Goal: Contribute content

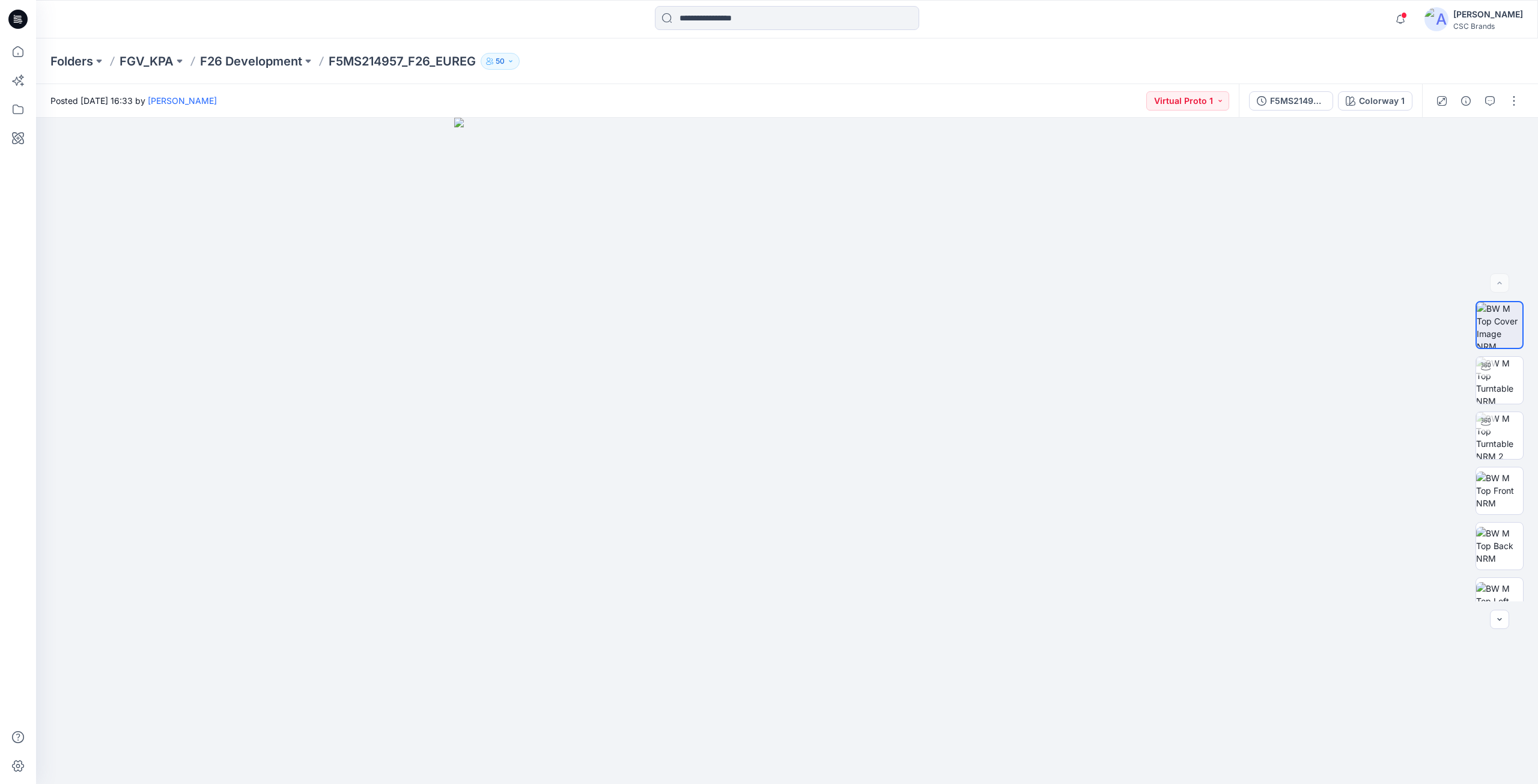
click at [24, 21] on icon at bounding box center [18, 19] width 19 height 19
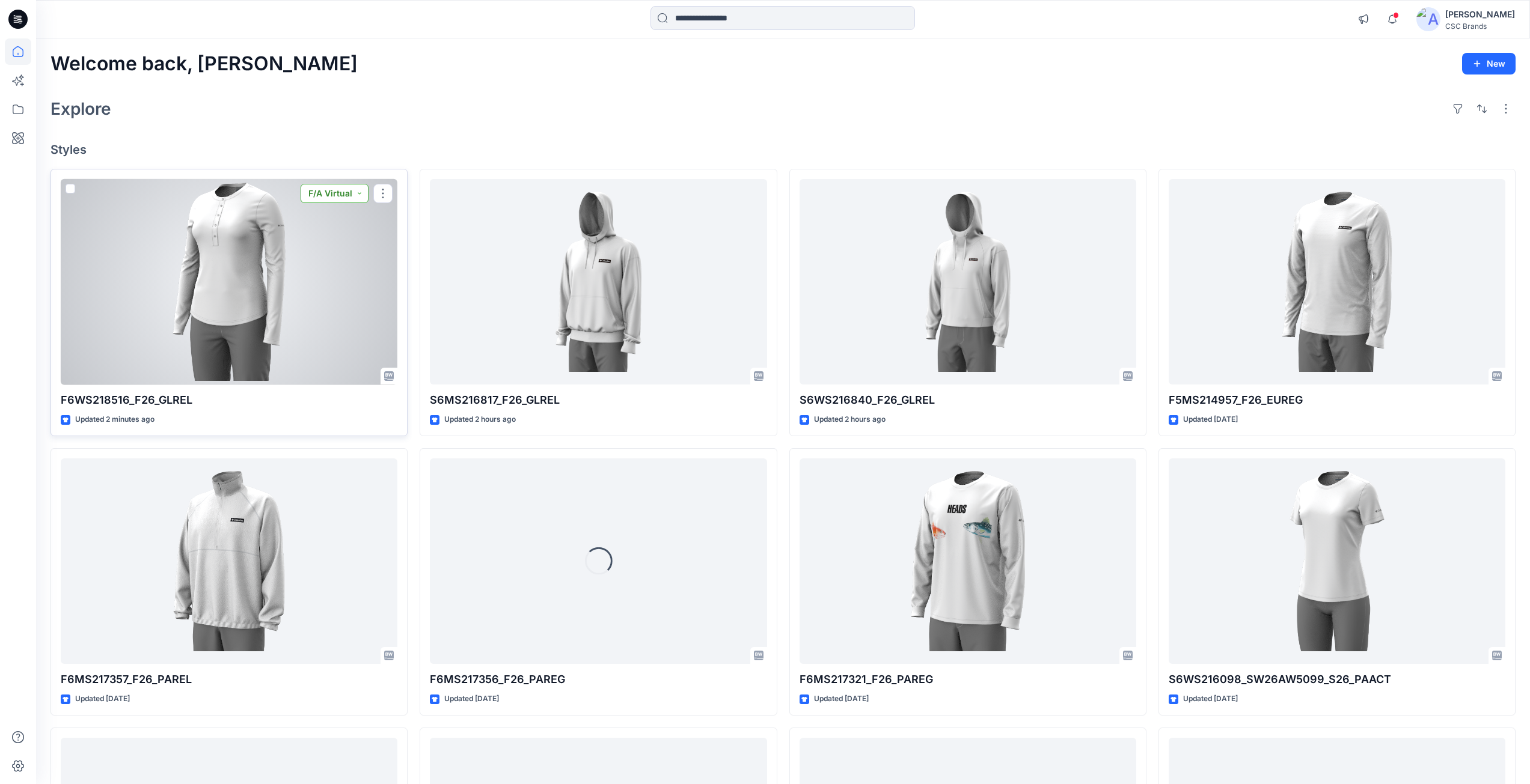
click at [361, 196] on button "F/A Virtual" at bounding box center [335, 193] width 68 height 19
click at [330, 251] on p "Virtual Proto 1" at bounding box center [312, 249] width 54 height 15
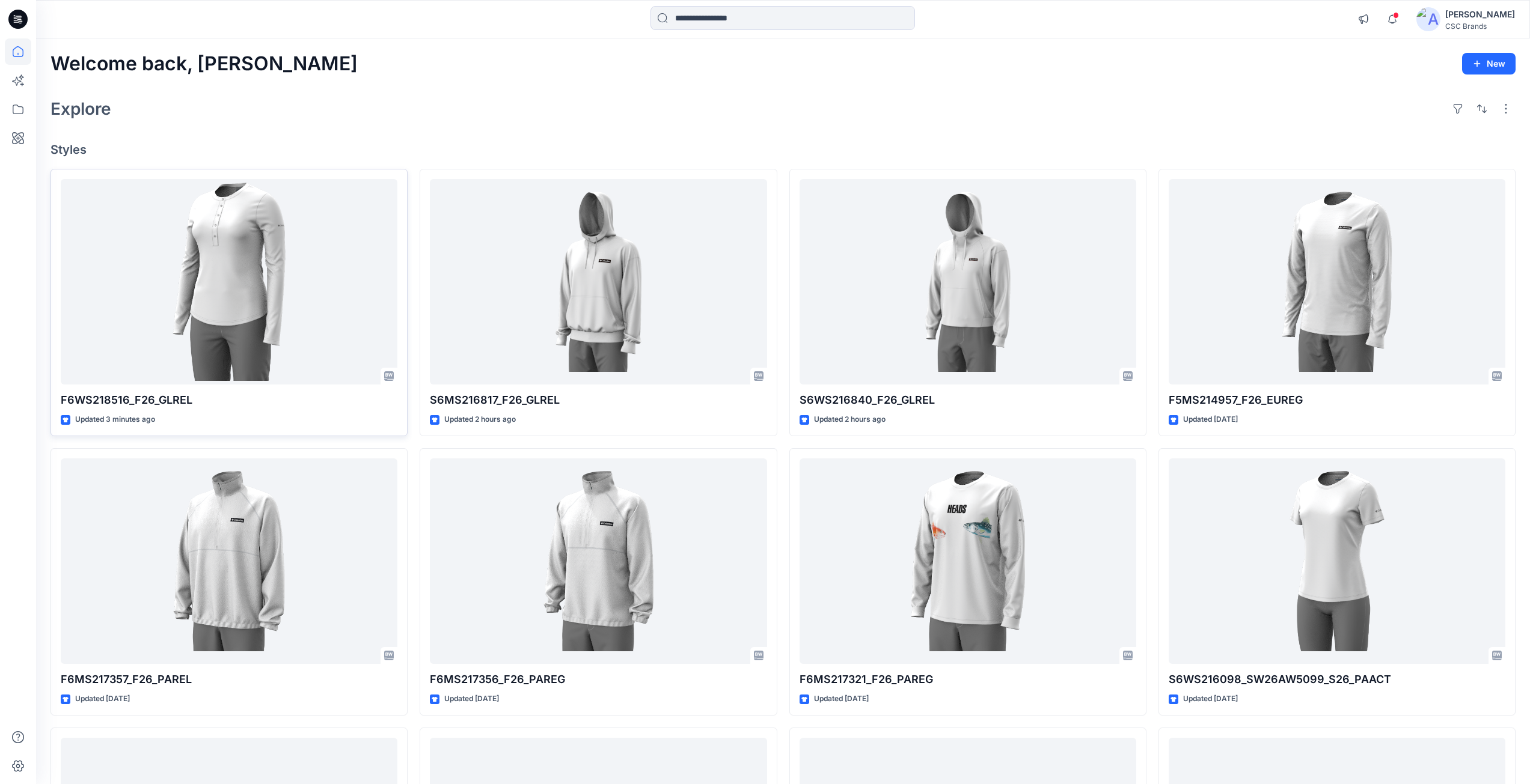
click at [343, 137] on div "Welcome back, [PERSON_NAME] New Explore Styles F6WS218516_F26_GLREL Updated 3 m…" at bounding box center [783, 545] width 1494 height 1014
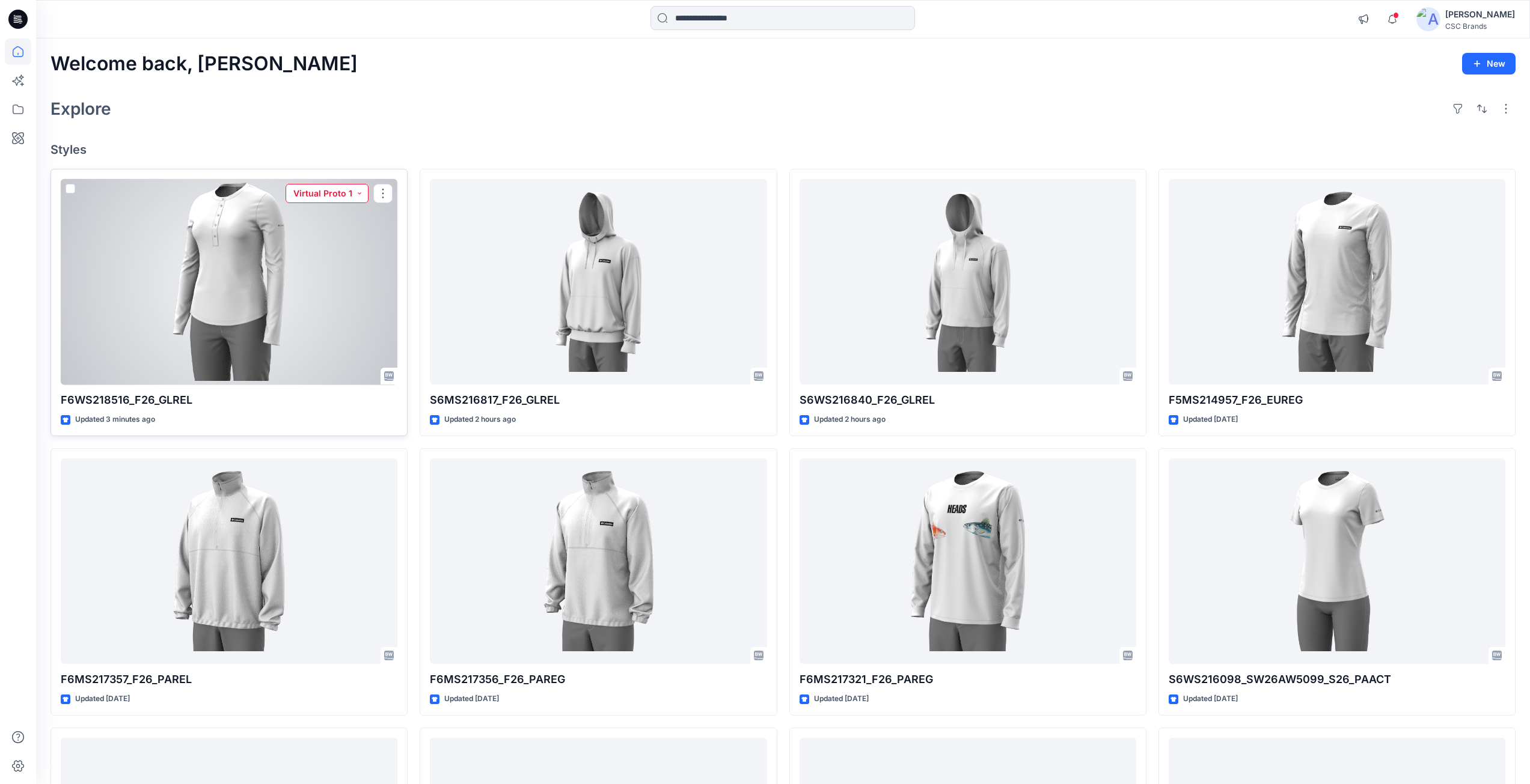
click at [357, 193] on button "Virtual Proto 1" at bounding box center [326, 193] width 83 height 19
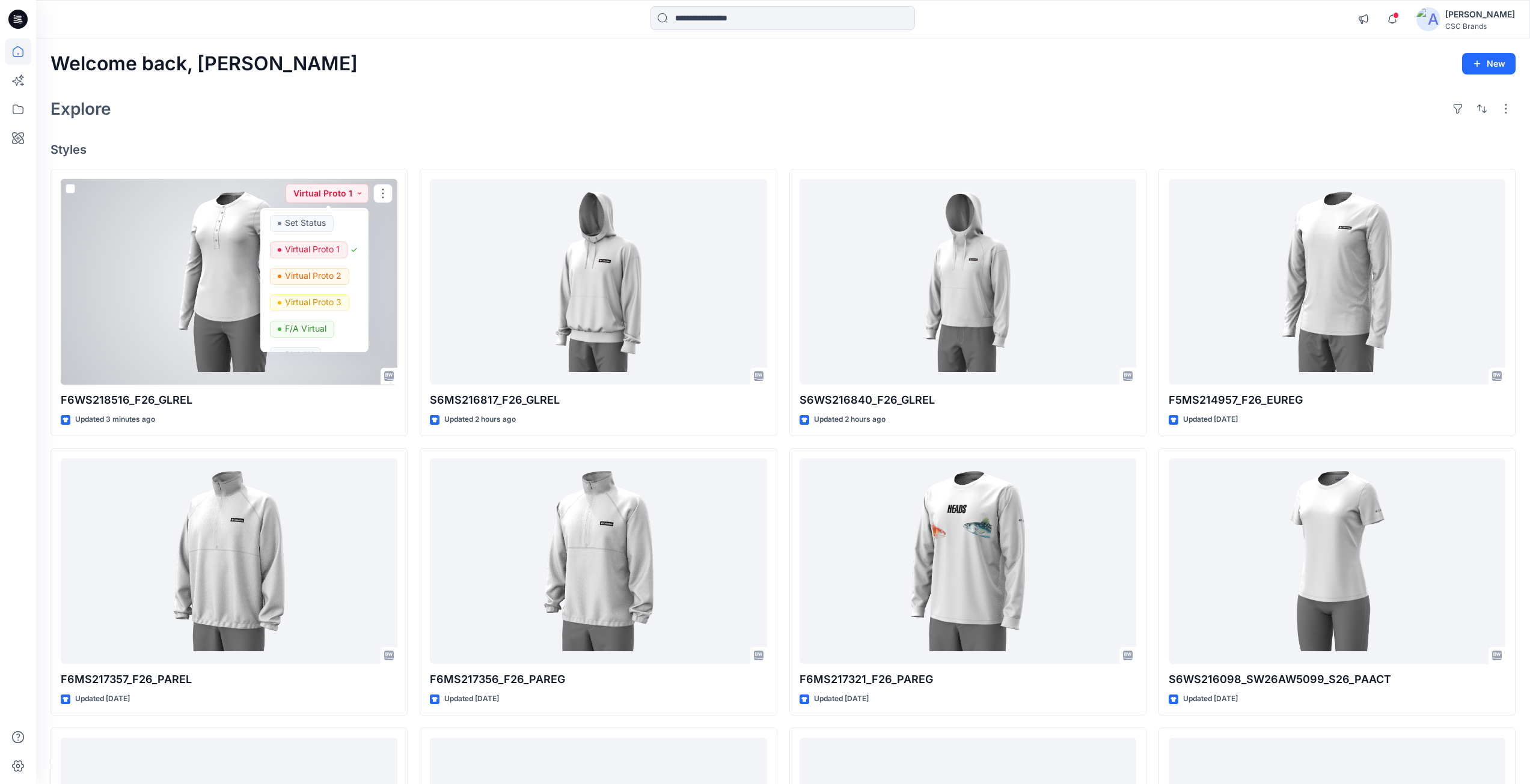
click at [353, 151] on h4 "Styles" at bounding box center [783, 150] width 1465 height 15
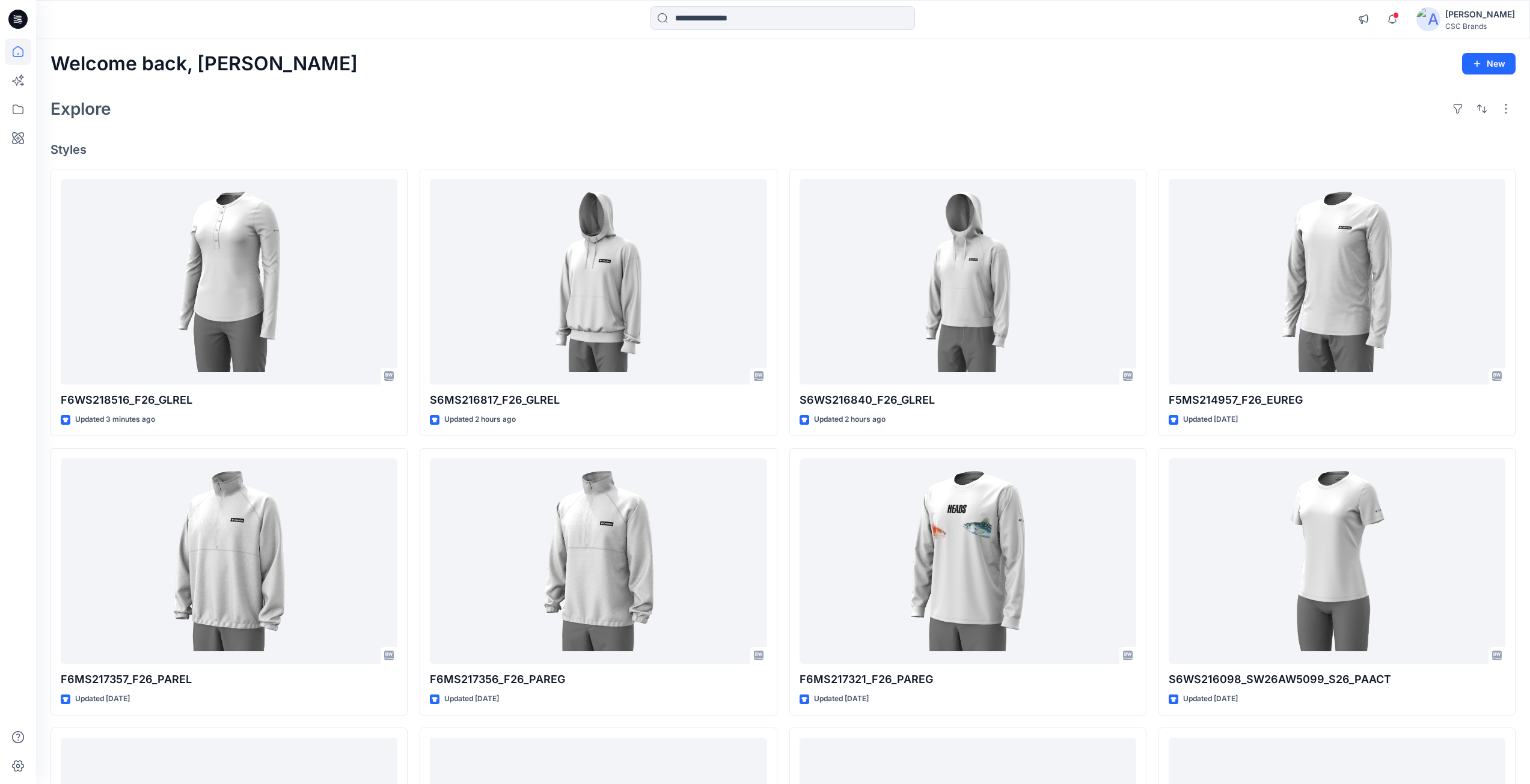
click at [309, 127] on div "Welcome back, [PERSON_NAME] New Explore Styles F6WS218516_F26_GLREL Updated 3 m…" at bounding box center [783, 545] width 1494 height 1014
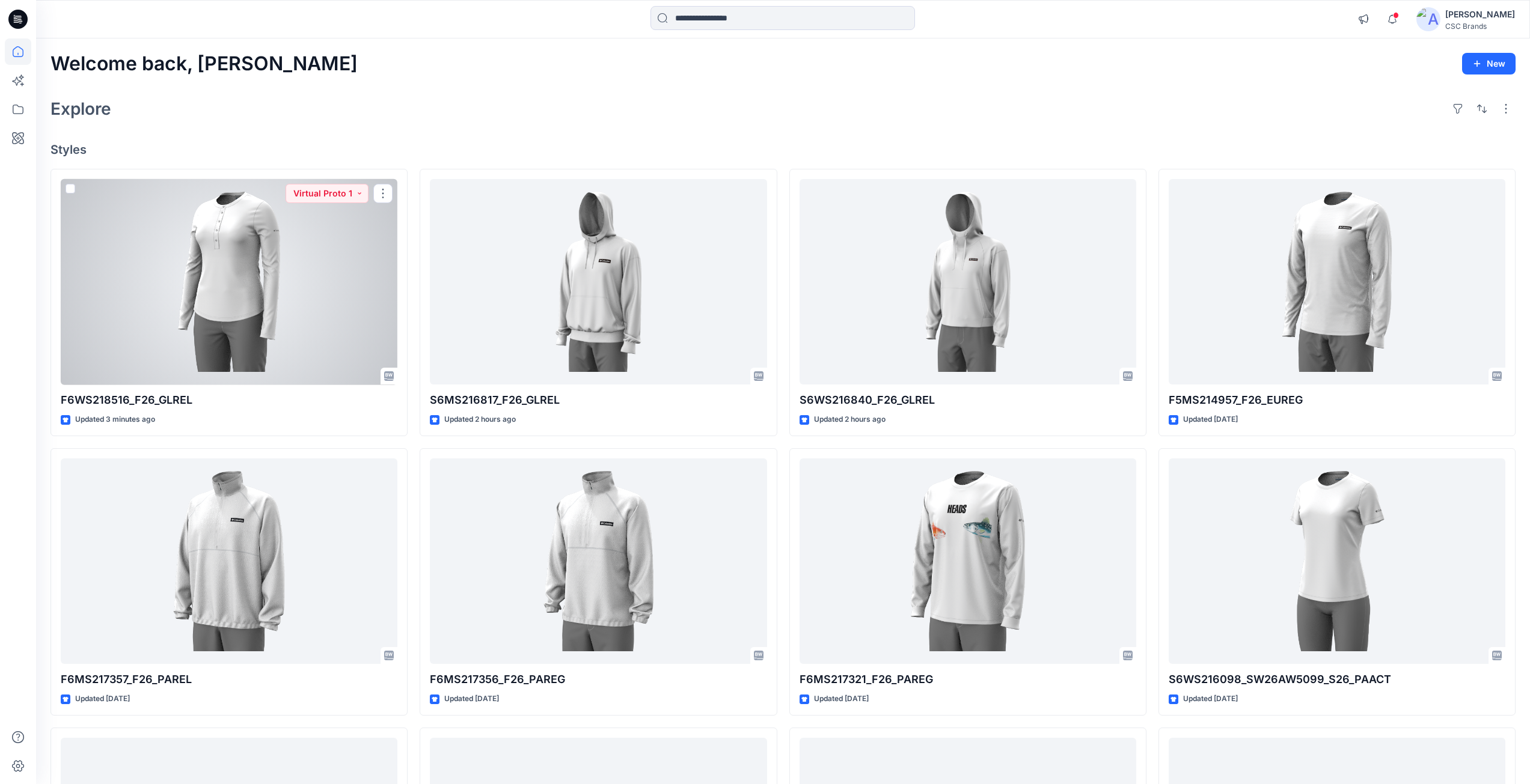
click at [348, 159] on div "Welcome back, [PERSON_NAME] New Explore Styles F6WS218516_F26_GLREL Updated 3 m…" at bounding box center [783, 545] width 1494 height 1014
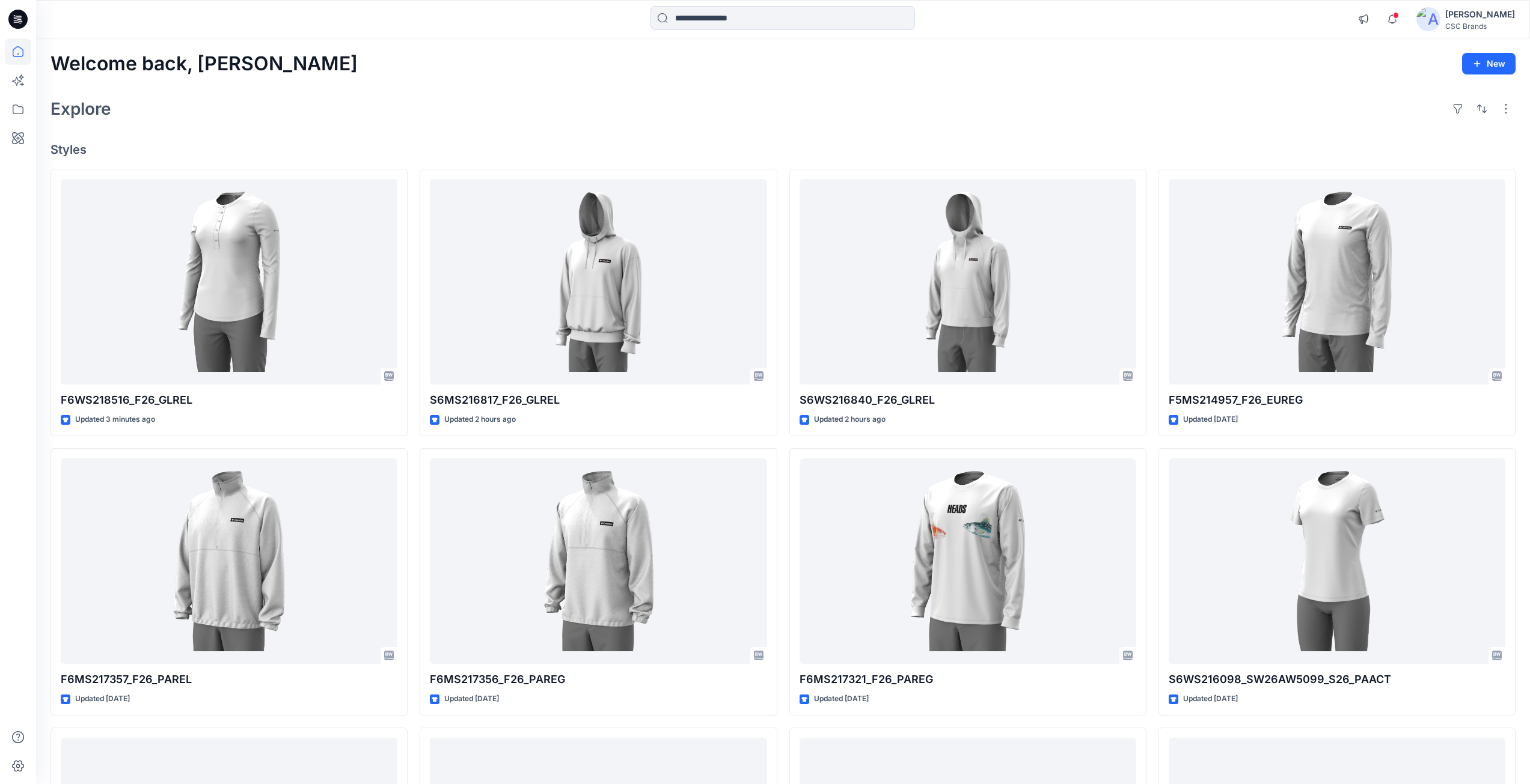
click at [383, 137] on div "Welcome back, [PERSON_NAME] New Explore Styles F6WS218516_F26_GLREL Updated 3 m…" at bounding box center [783, 545] width 1494 height 1014
click at [346, 132] on div "Welcome back, [PERSON_NAME] New Explore Styles F6WS218516_F26_GLREL Updated 3 m…" at bounding box center [783, 545] width 1494 height 1014
click at [1107, 25] on div at bounding box center [782, 19] width 746 height 26
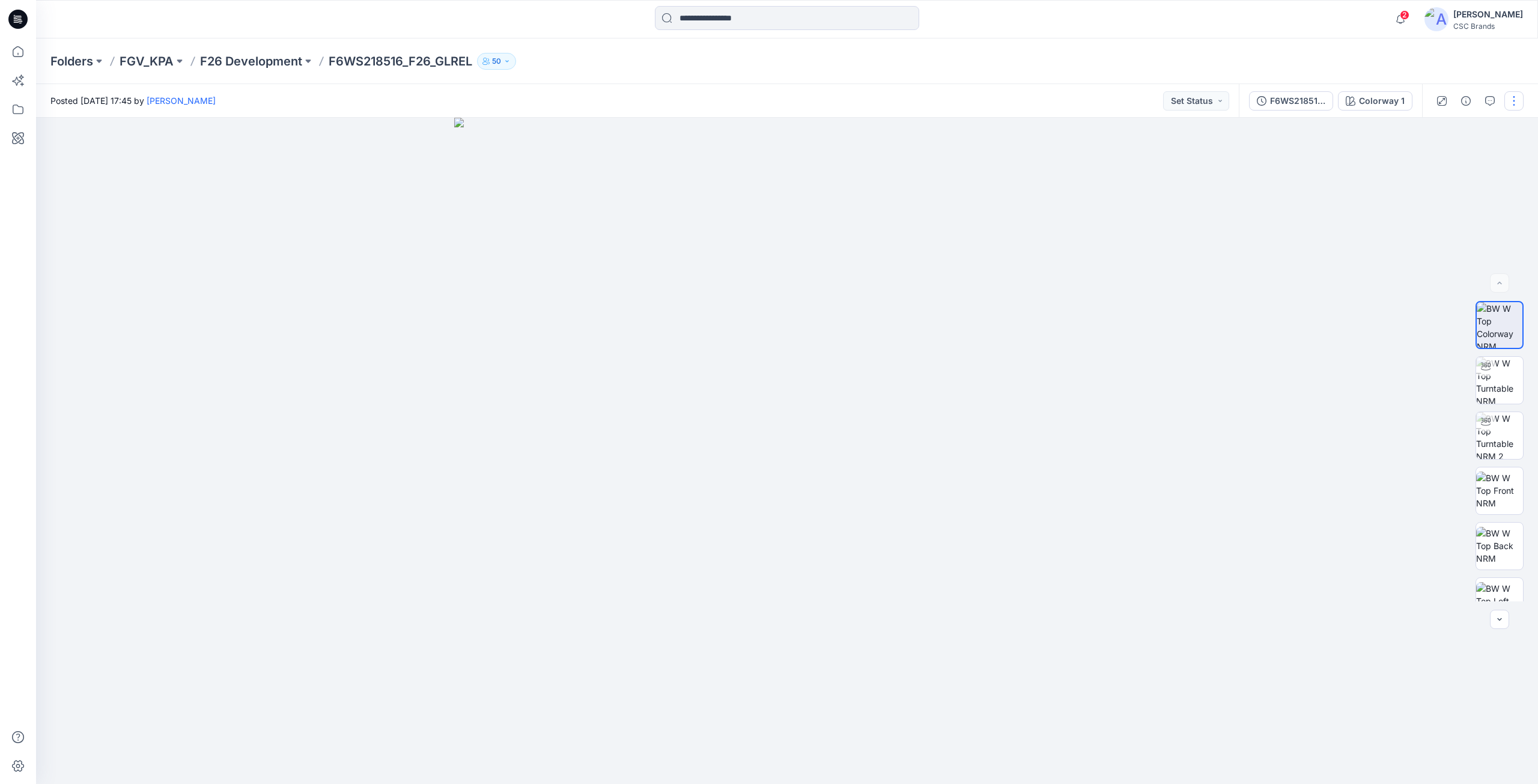
click at [1506, 104] on button "button" at bounding box center [1514, 101] width 19 height 19
click at [1437, 159] on p "Edit" at bounding box center [1437, 162] width 15 height 12
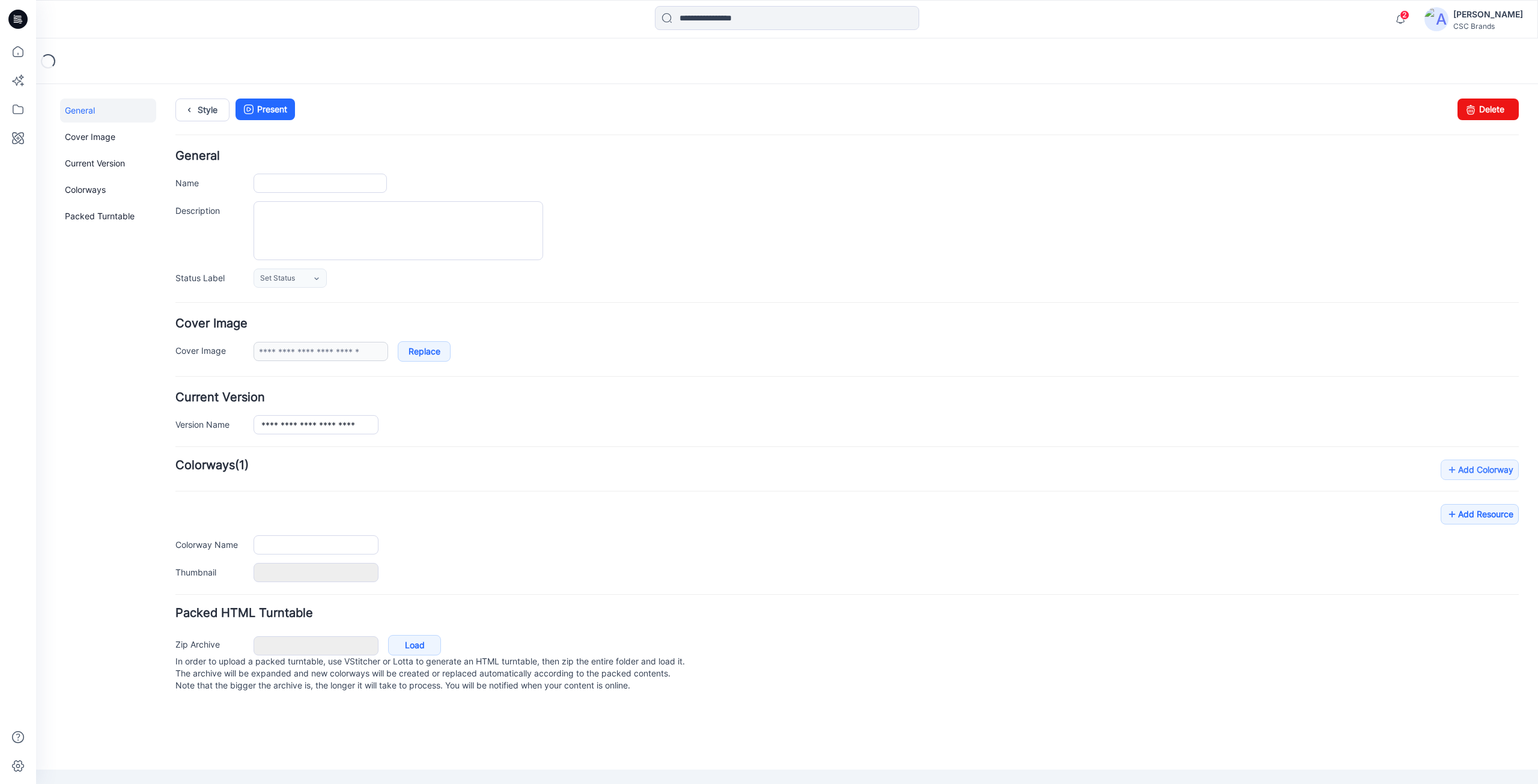
type input "**********"
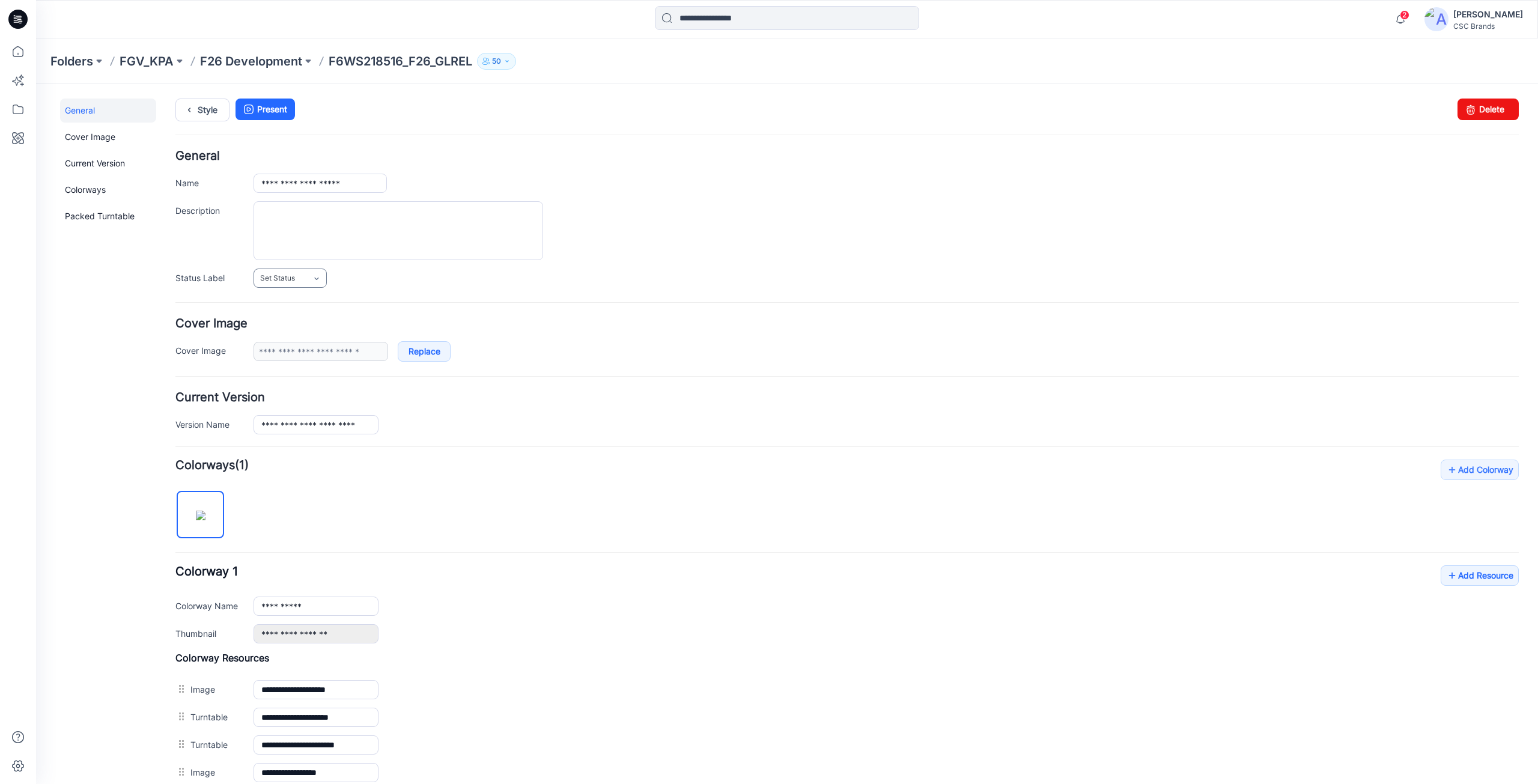
click at [312, 276] on icon at bounding box center [316, 278] width 10 height 10
click at [290, 406] on link "F/A Virtual" at bounding box center [302, 409] width 91 height 25
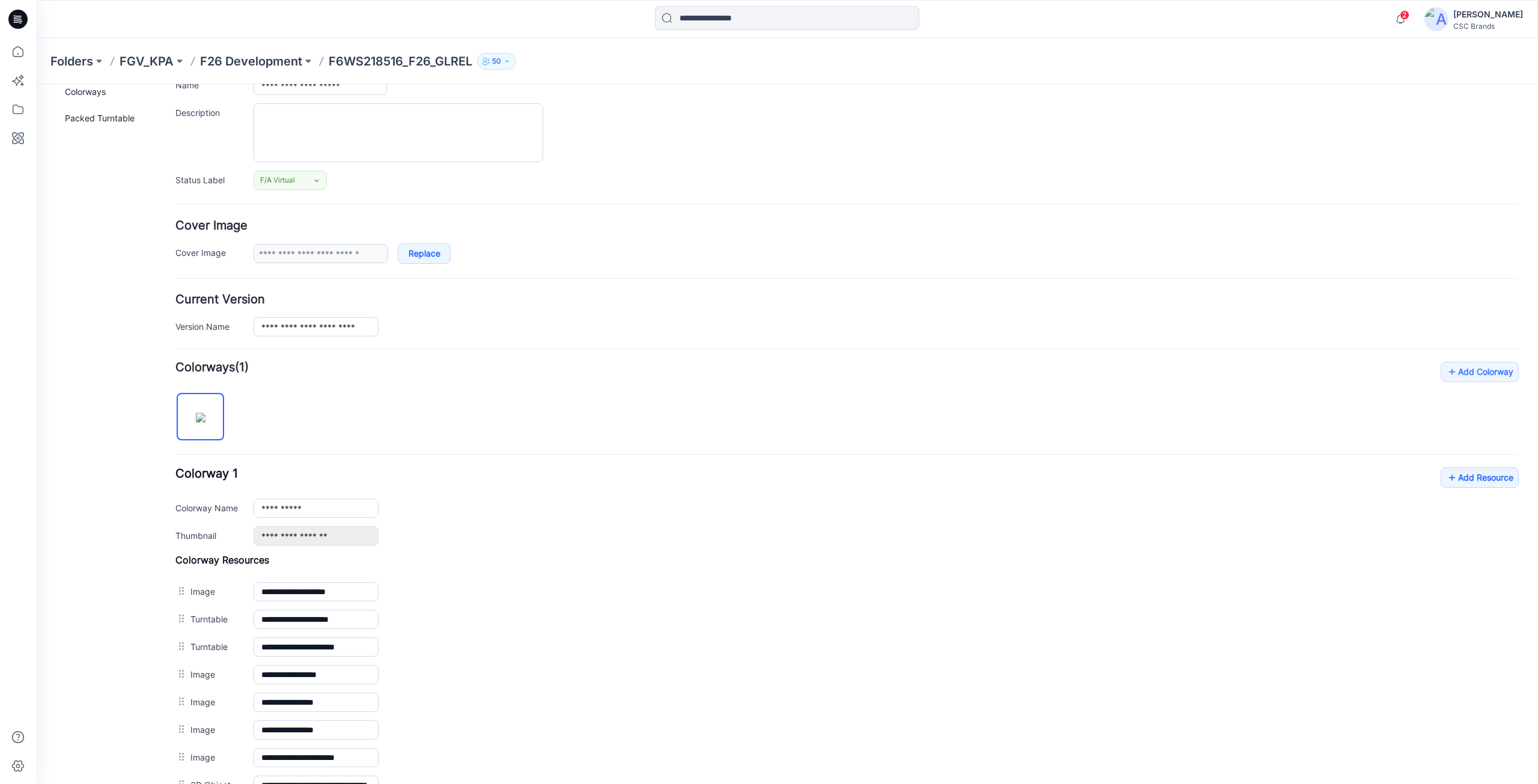
scroll to position [251, 0]
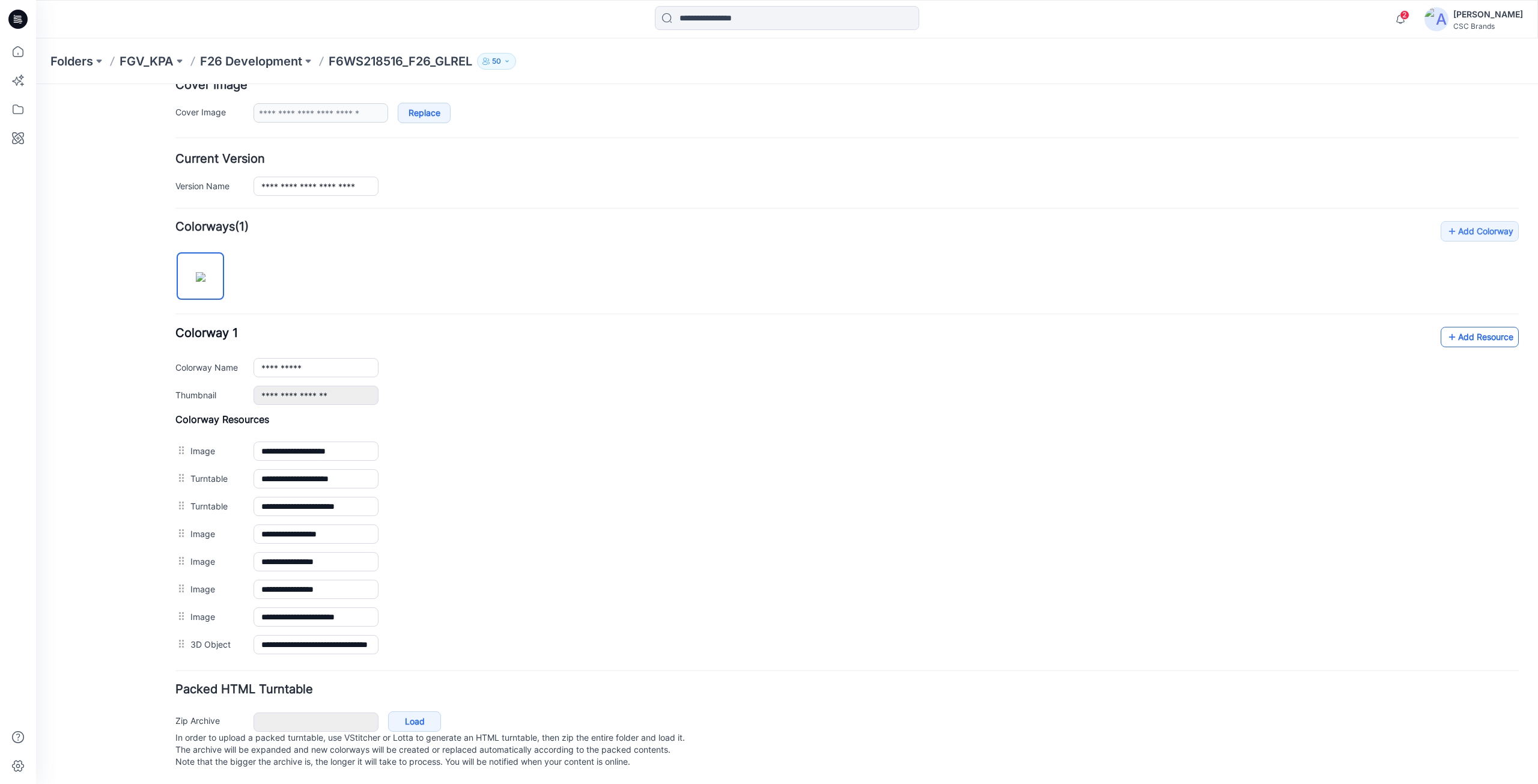
click at [1470, 327] on link "Add Resource" at bounding box center [1480, 337] width 78 height 21
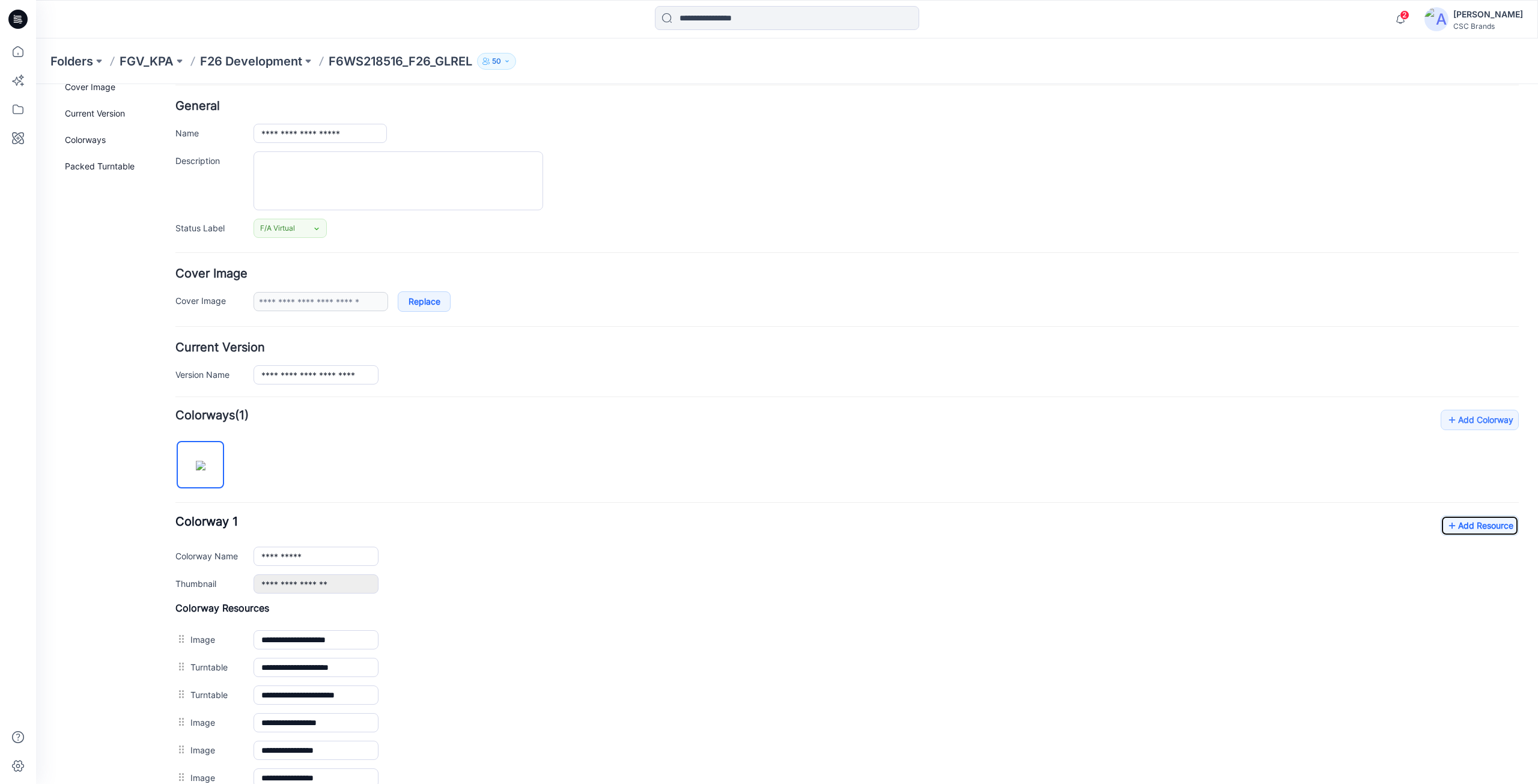
scroll to position [0, 0]
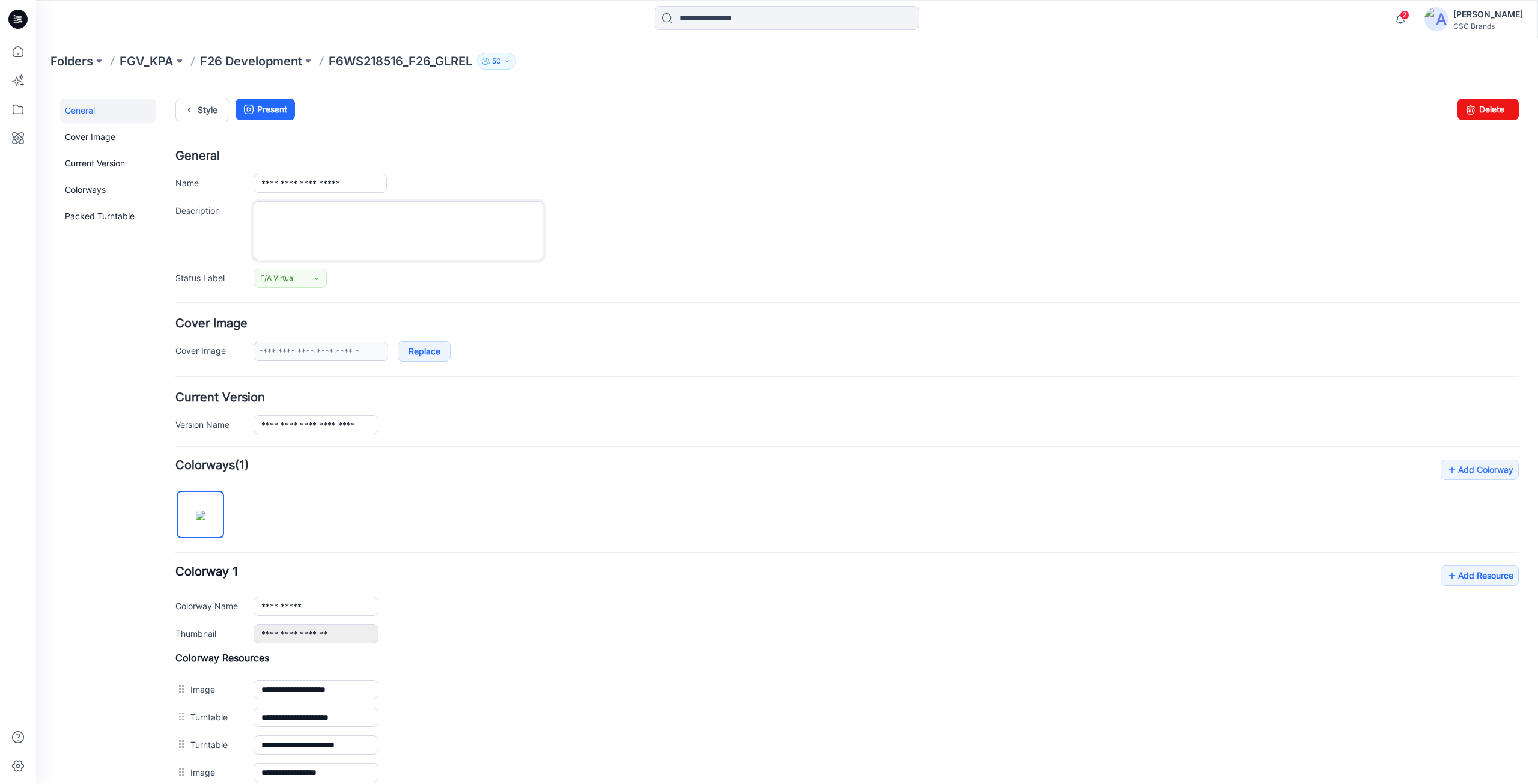
click at [359, 237] on textarea "Description" at bounding box center [398, 231] width 290 height 59
click at [638, 308] on form "**********" at bounding box center [847, 594] width 1343 height 888
click at [1404, 17] on icon "button" at bounding box center [1400, 18] width 8 height 8
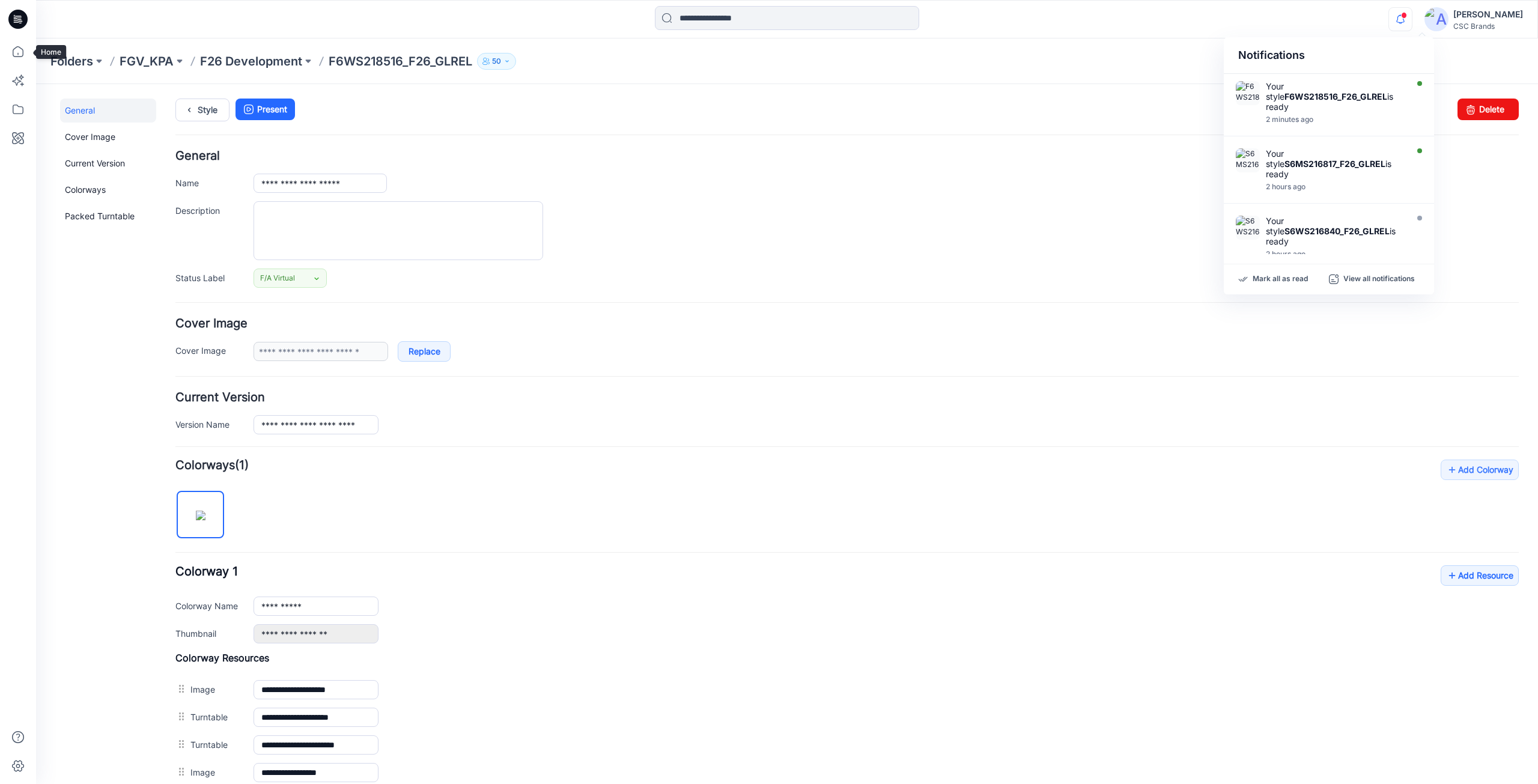
click at [17, 20] on icon at bounding box center [18, 19] width 19 height 19
